Goal: Check status: Verify the current state of an ongoing process or item

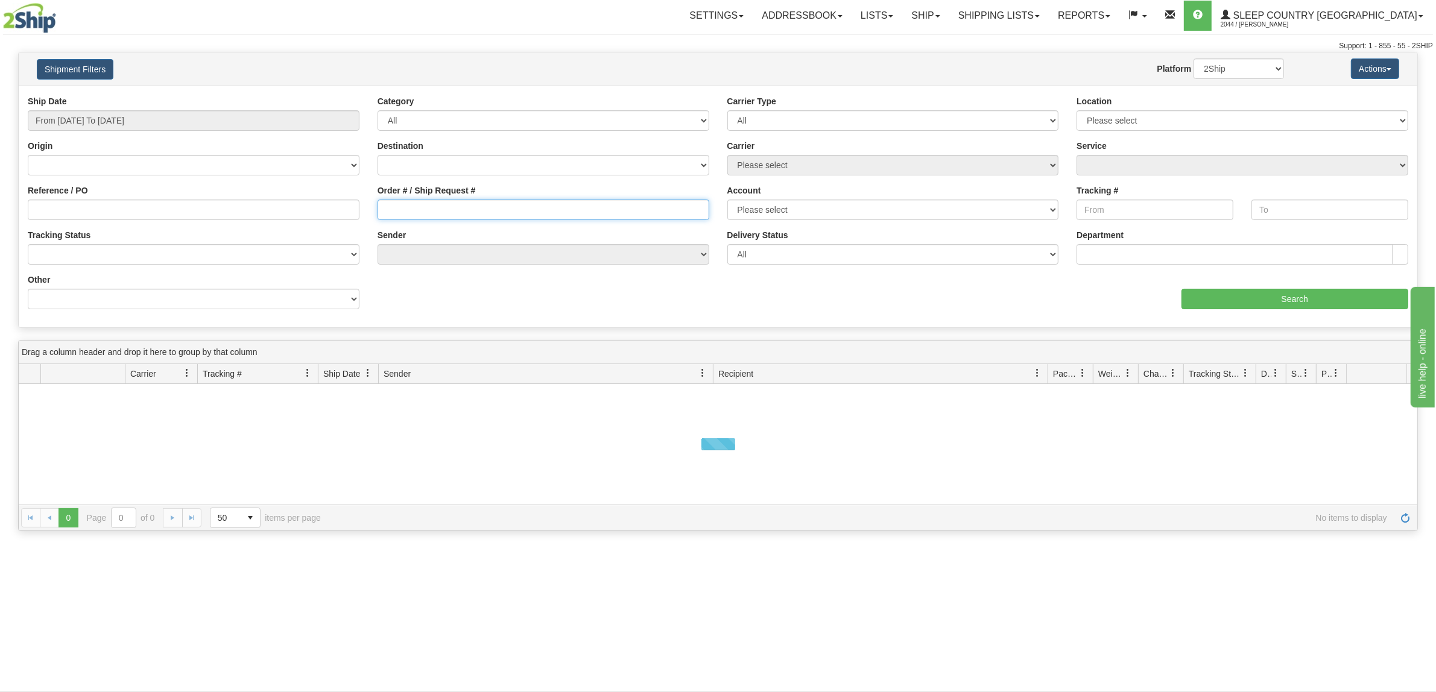
click at [577, 201] on input "Order # / Ship Request #" at bounding box center [543, 210] width 332 height 21
paste input "9000I021847"
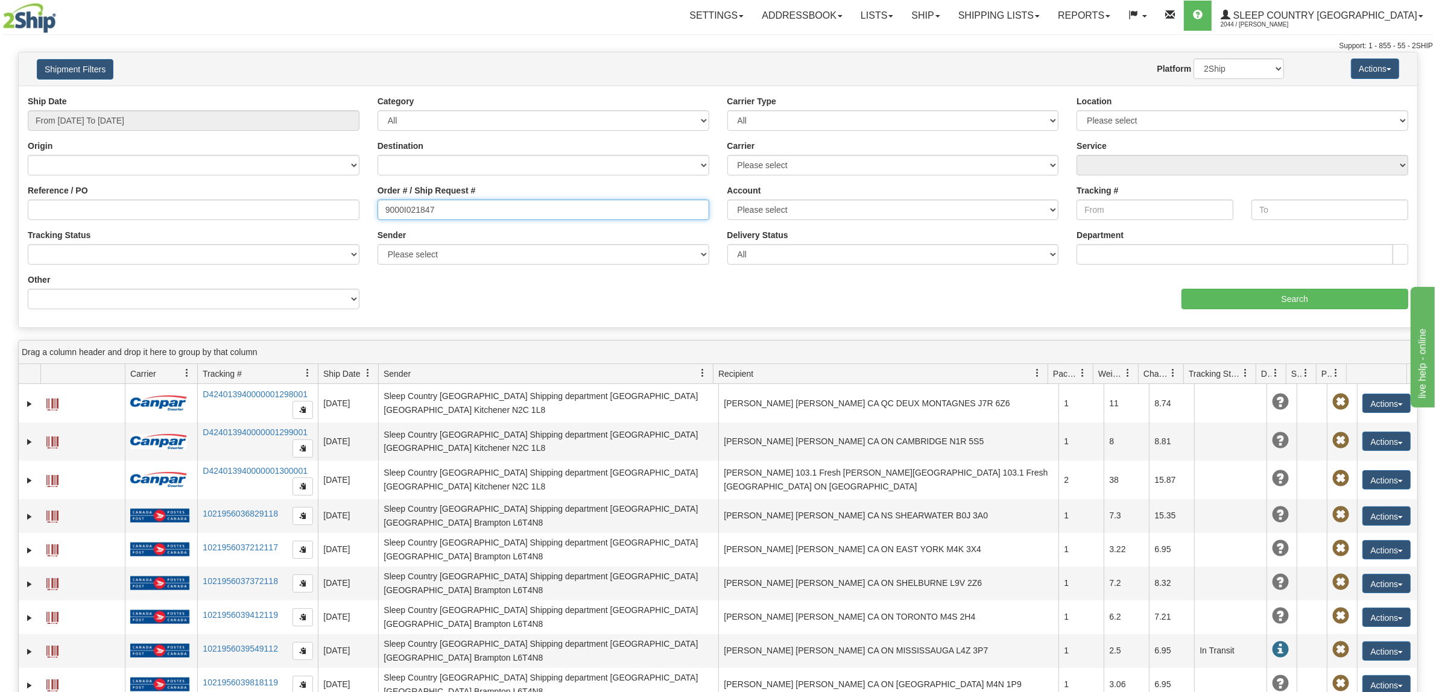
type input "9000I021847"
click at [167, 125] on input "From [DATE] To [DATE]" at bounding box center [194, 120] width 332 height 21
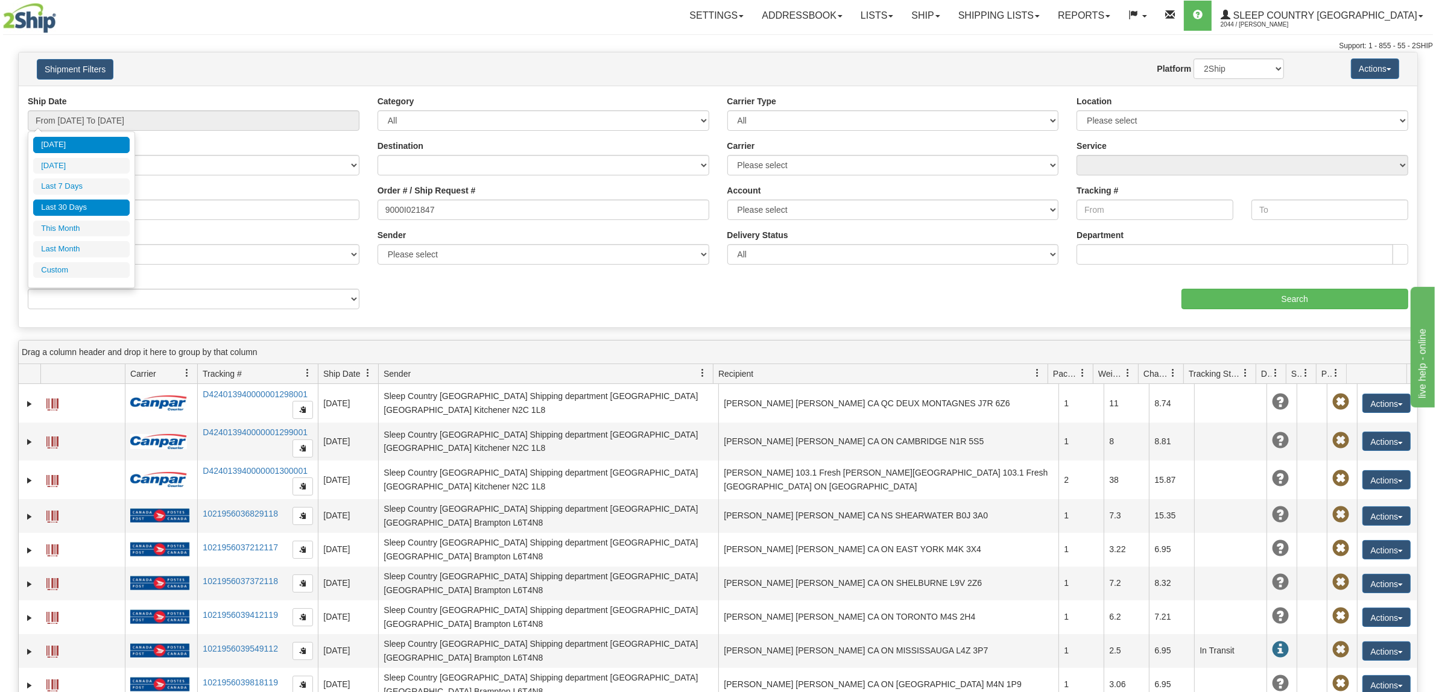
click at [104, 211] on li "Last 30 Days" at bounding box center [81, 208] width 96 height 16
type input "From [DATE] To [DATE]"
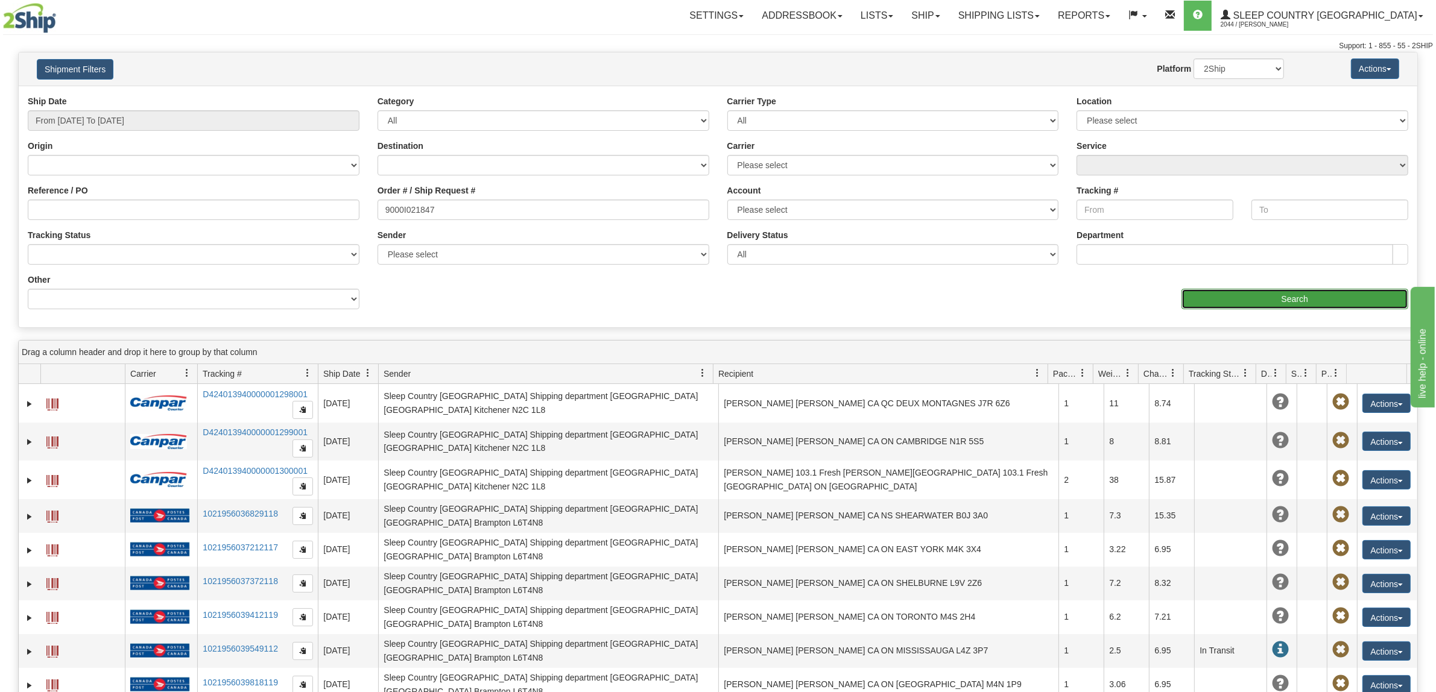
click at [1261, 305] on input "Search" at bounding box center [1294, 299] width 227 height 21
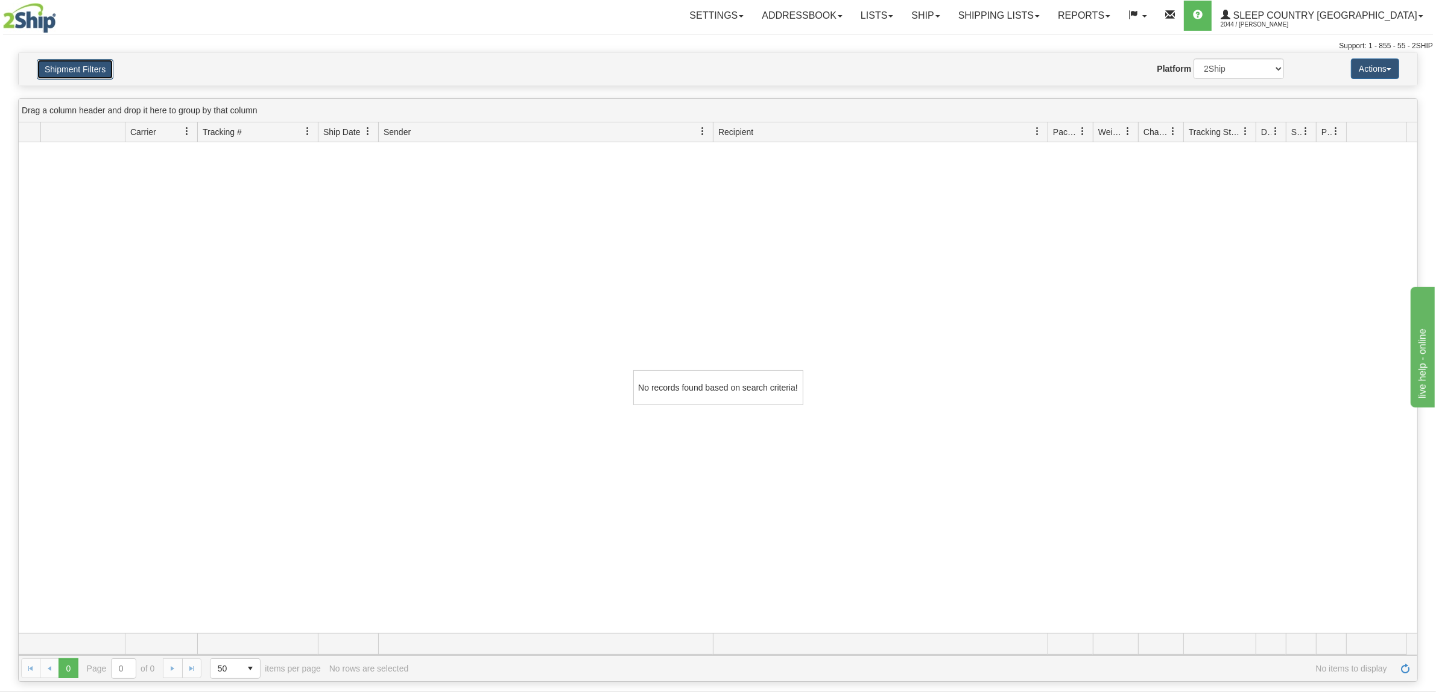
click at [89, 65] on button "Shipment Filters" at bounding box center [75, 69] width 77 height 21
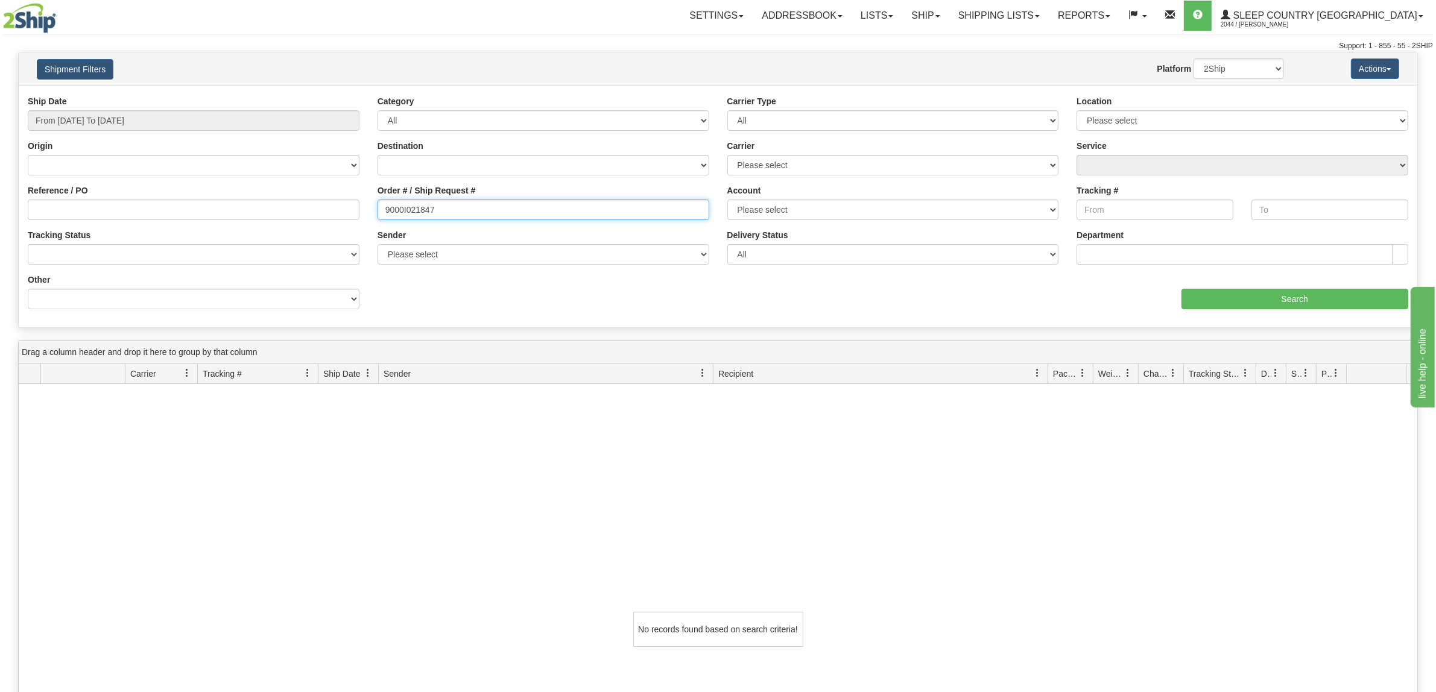
click at [36, 162] on div "Ship Date From [DATE] To [DATE] Category All Inbound Outbound Carrier Type All …" at bounding box center [718, 206] width 1398 height 223
click at [145, 209] on input "Reference / PO" at bounding box center [194, 210] width 332 height 21
paste input "9000I021847"
type input "9000I021847"
drag, startPoint x: 1228, startPoint y: 297, endPoint x: 1185, endPoint y: 299, distance: 43.5
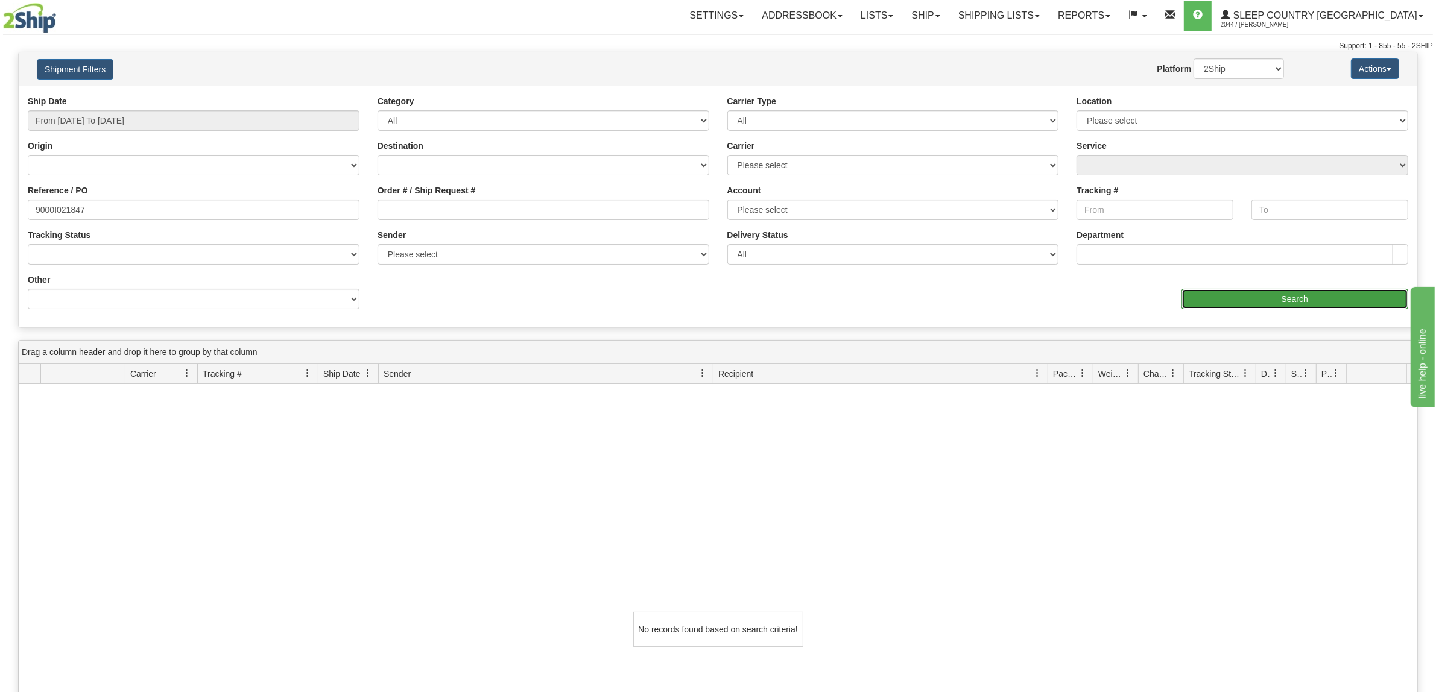
click at [1185, 299] on input "Search" at bounding box center [1294, 299] width 227 height 21
